Goal: Transaction & Acquisition: Purchase product/service

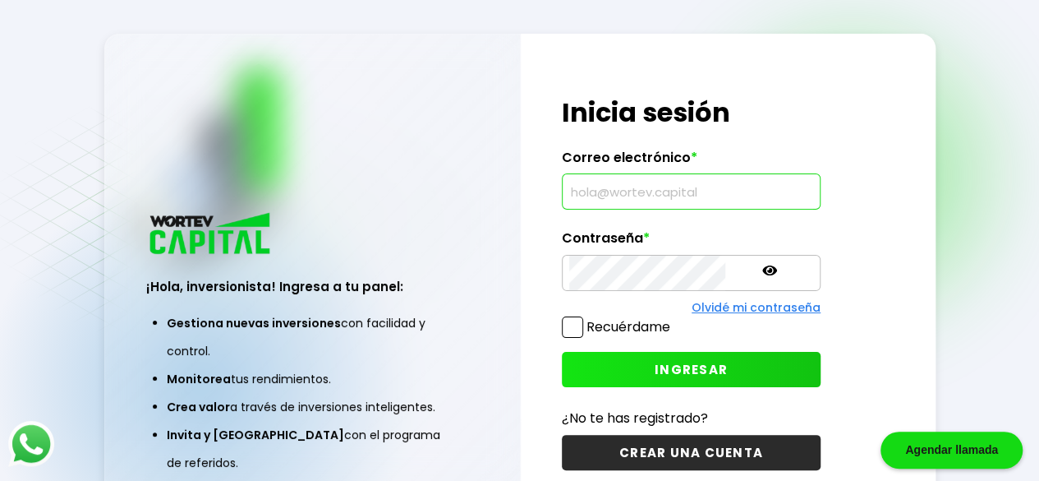
click at [656, 193] on input "text" at bounding box center [691, 191] width 244 height 35
type input "[EMAIL_ADDRESS][DOMAIN_NAME]"
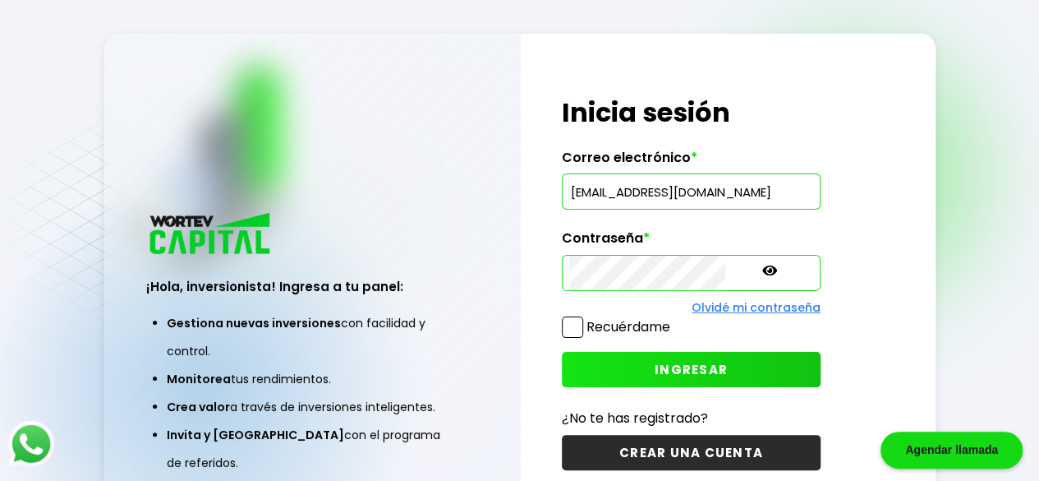
click at [655, 365] on span "INGRESAR" at bounding box center [691, 369] width 73 height 17
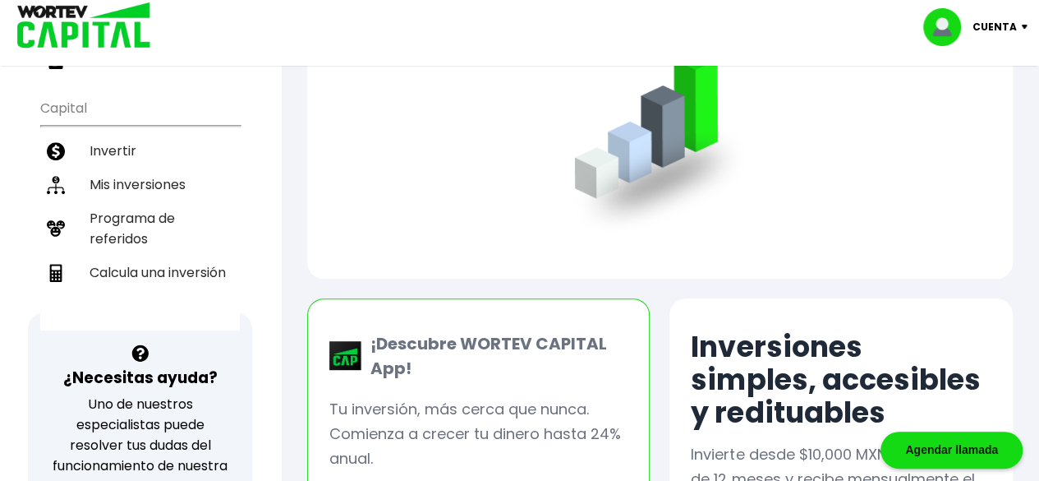
scroll to position [321, 0]
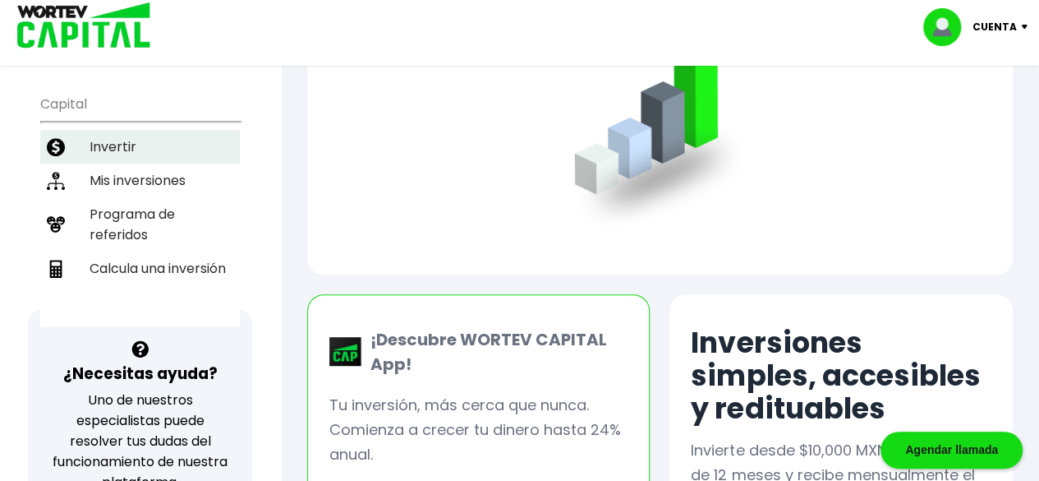
click at [115, 140] on li "Invertir" at bounding box center [140, 147] width 200 height 34
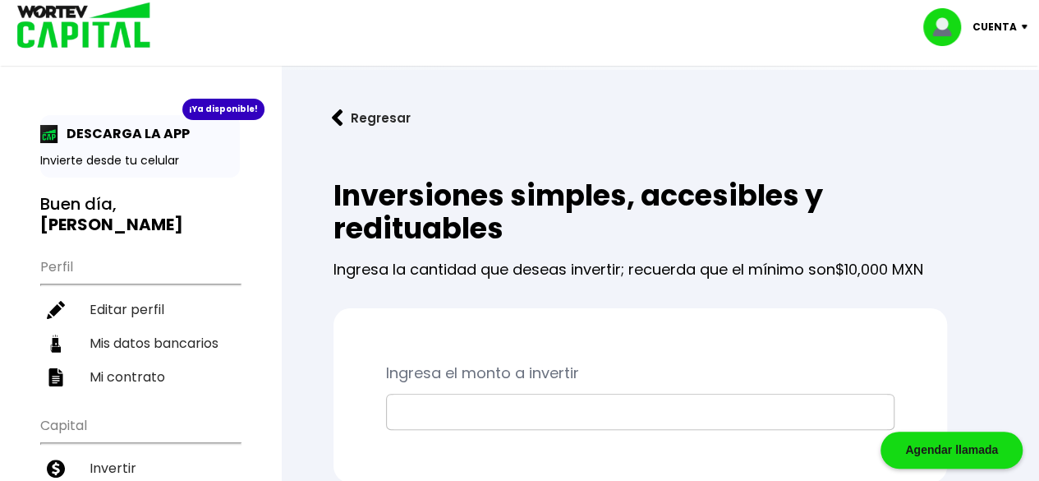
click at [496, 421] on input "text" at bounding box center [641, 411] width 494 height 35
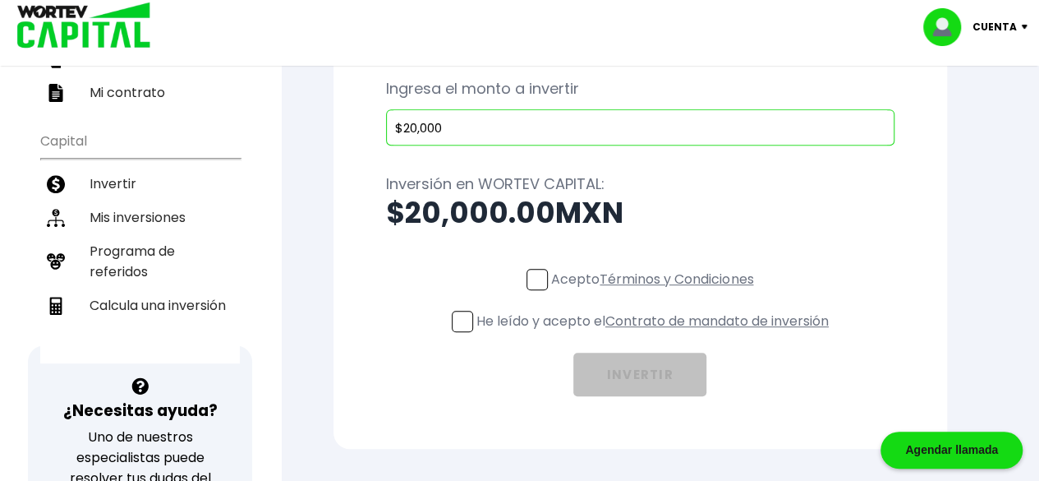
scroll to position [291, 0]
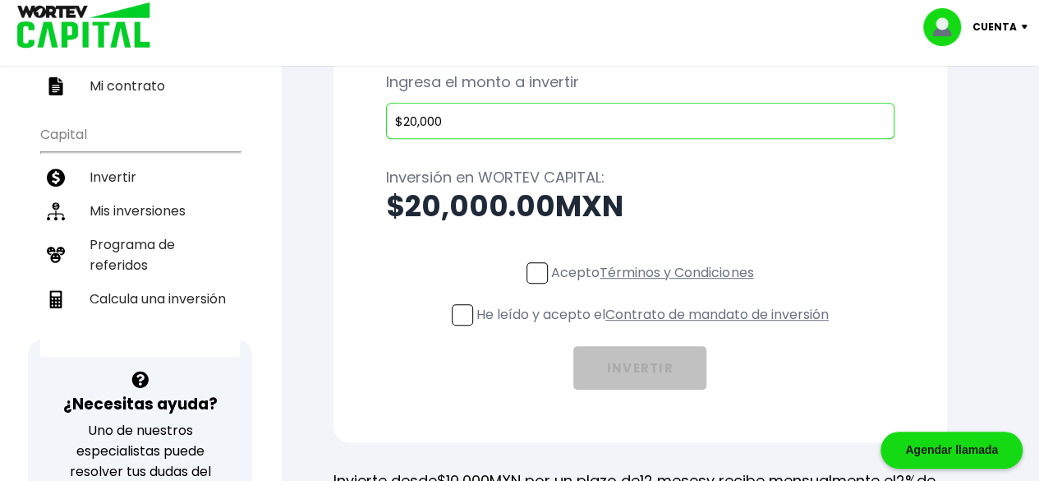
type input "$20,000"
click at [536, 275] on span at bounding box center [537, 272] width 21 height 21
click at [656, 285] on input "Acepto Términos y Condiciones" at bounding box center [656, 285] width 0 height 0
click at [454, 310] on span at bounding box center [462, 314] width 21 height 21
click at [656, 327] on input "He leído y acepto el Contrato de mandato de inversión" at bounding box center [656, 327] width 0 height 0
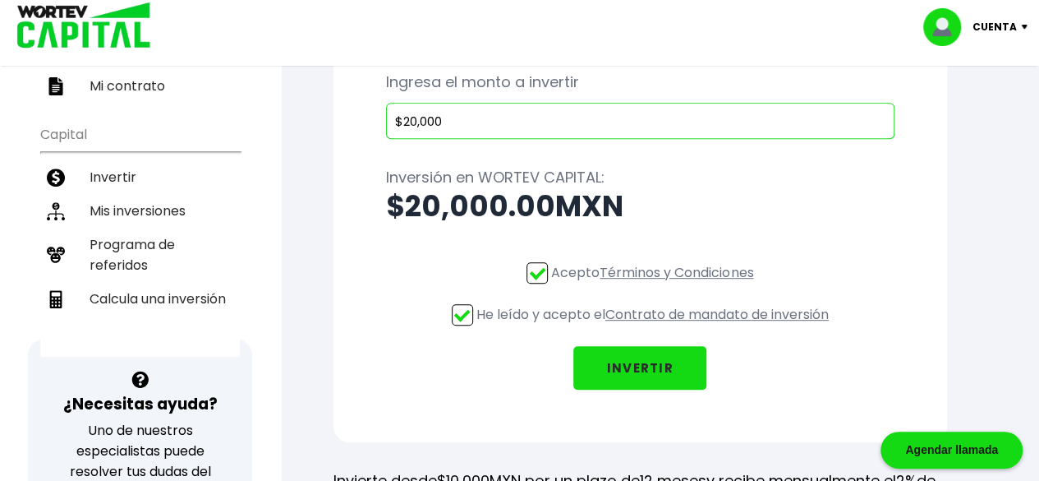
click at [649, 352] on button "INVERTIR" at bounding box center [639, 368] width 133 height 44
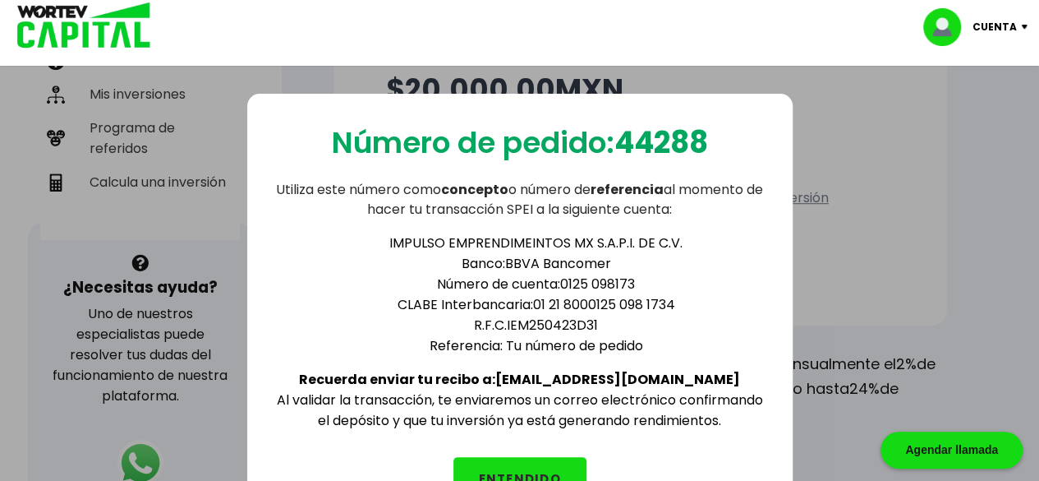
scroll to position [412, 0]
